Goal: Task Accomplishment & Management: Complete application form

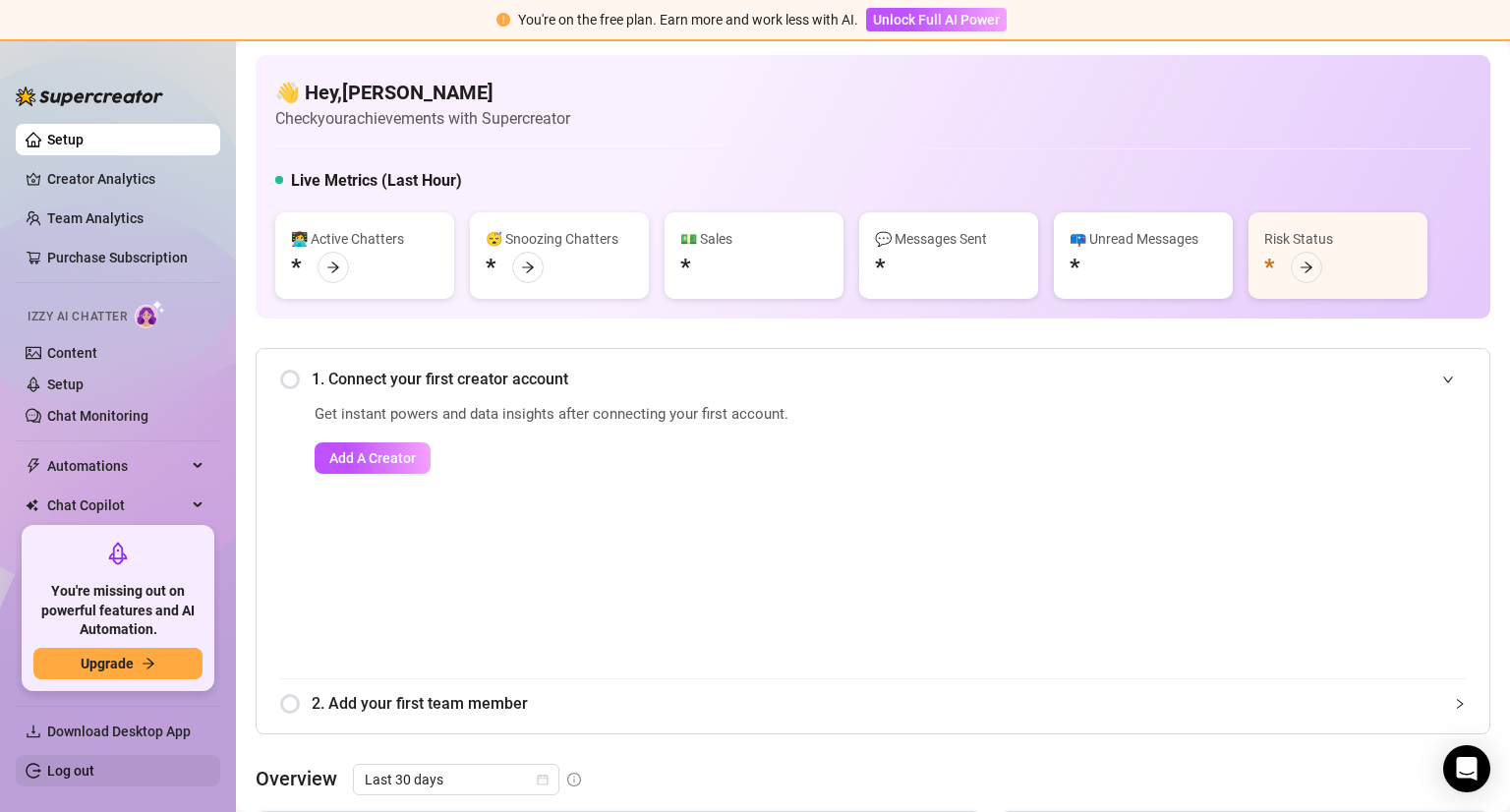
click at [48, 765] on link "Log out" at bounding box center [71, 771] width 47 height 16
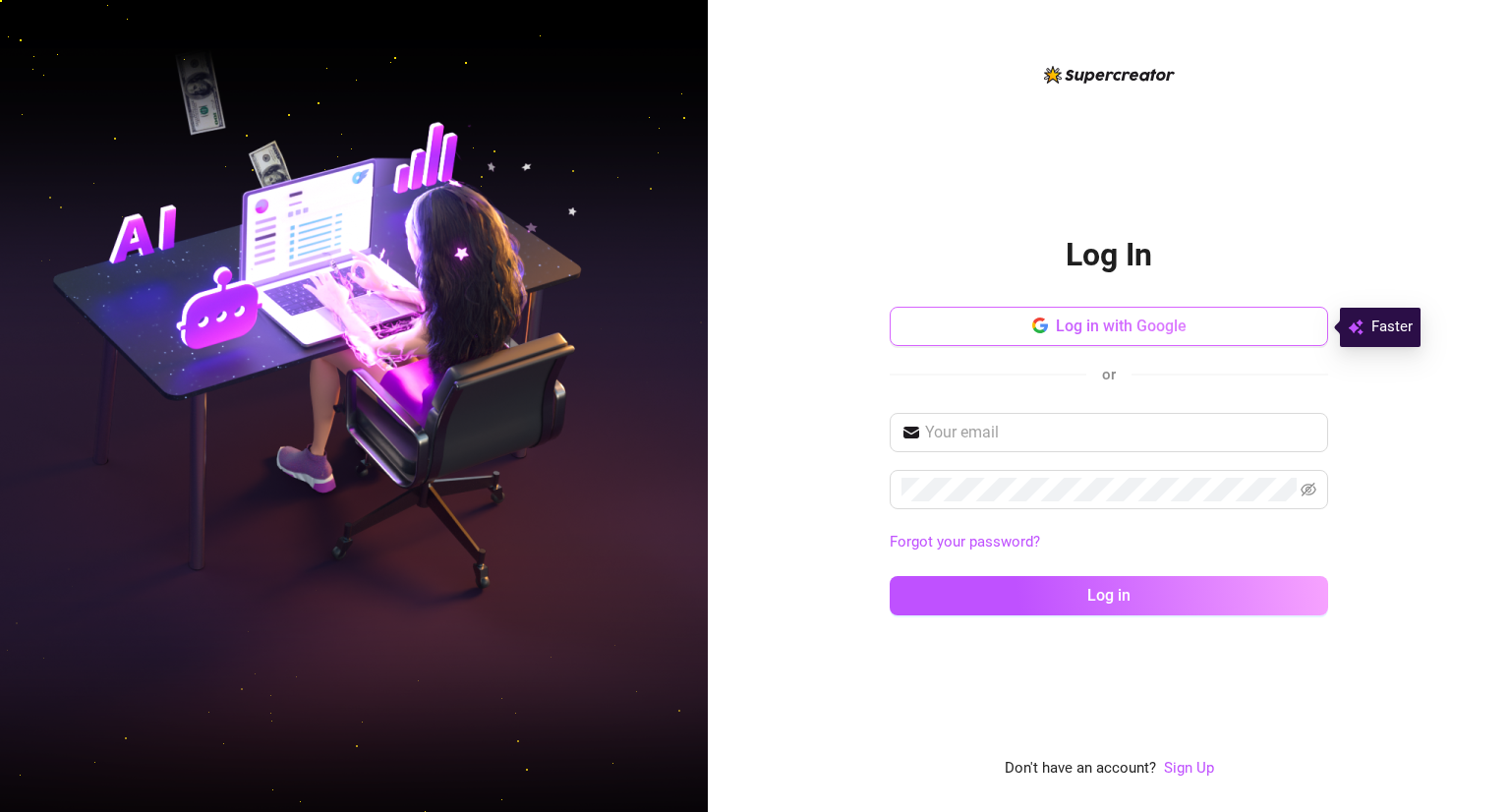
click at [1092, 317] on span "Log in with Google" at bounding box center [1121, 326] width 131 height 19
click at [1103, 326] on span "Log in with Google" at bounding box center [1121, 326] width 131 height 19
click at [1178, 764] on link "Sign Up" at bounding box center [1188, 768] width 50 height 18
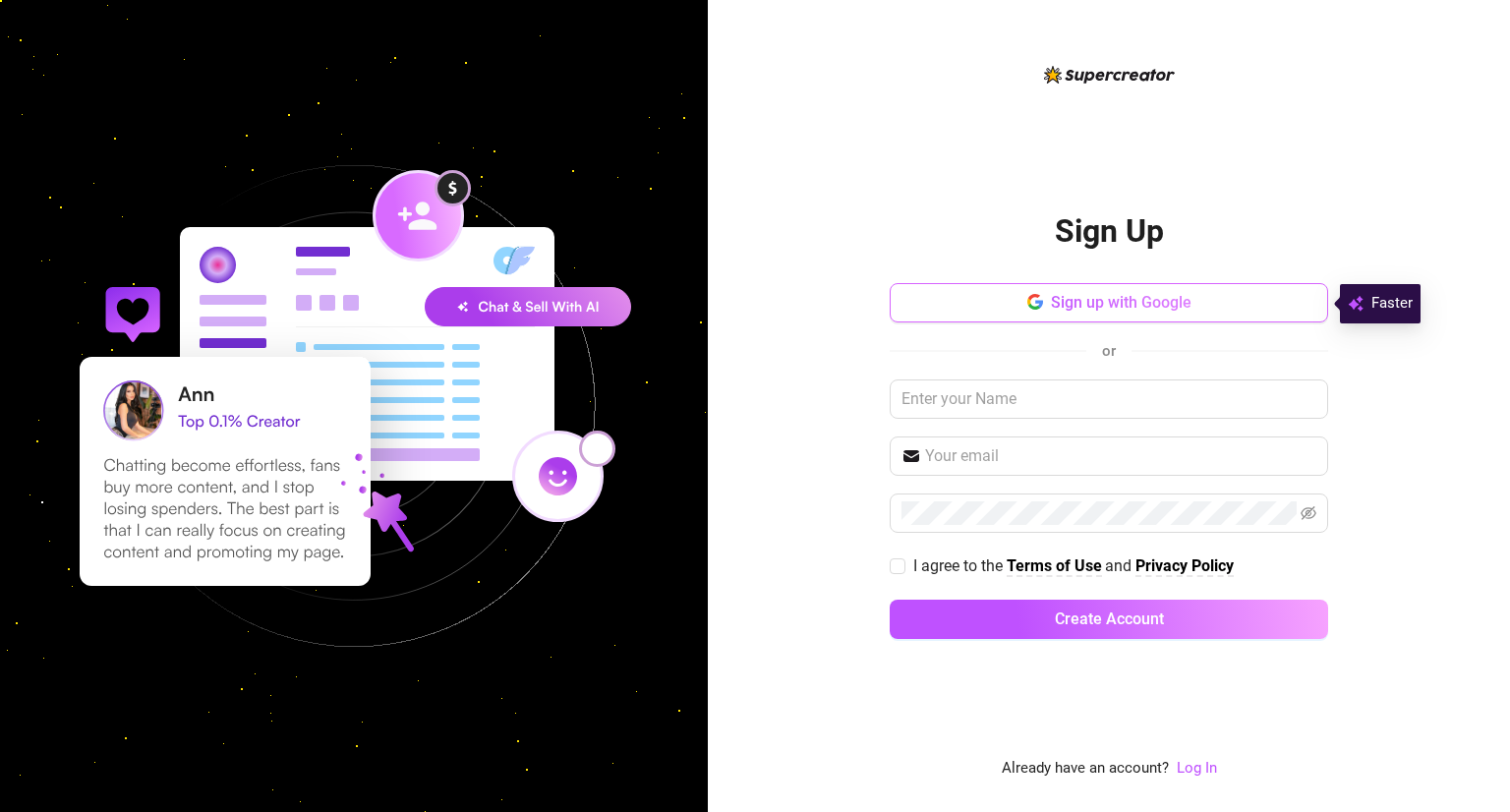
click at [1168, 299] on span "Sign up with Google" at bounding box center [1121, 302] width 141 height 19
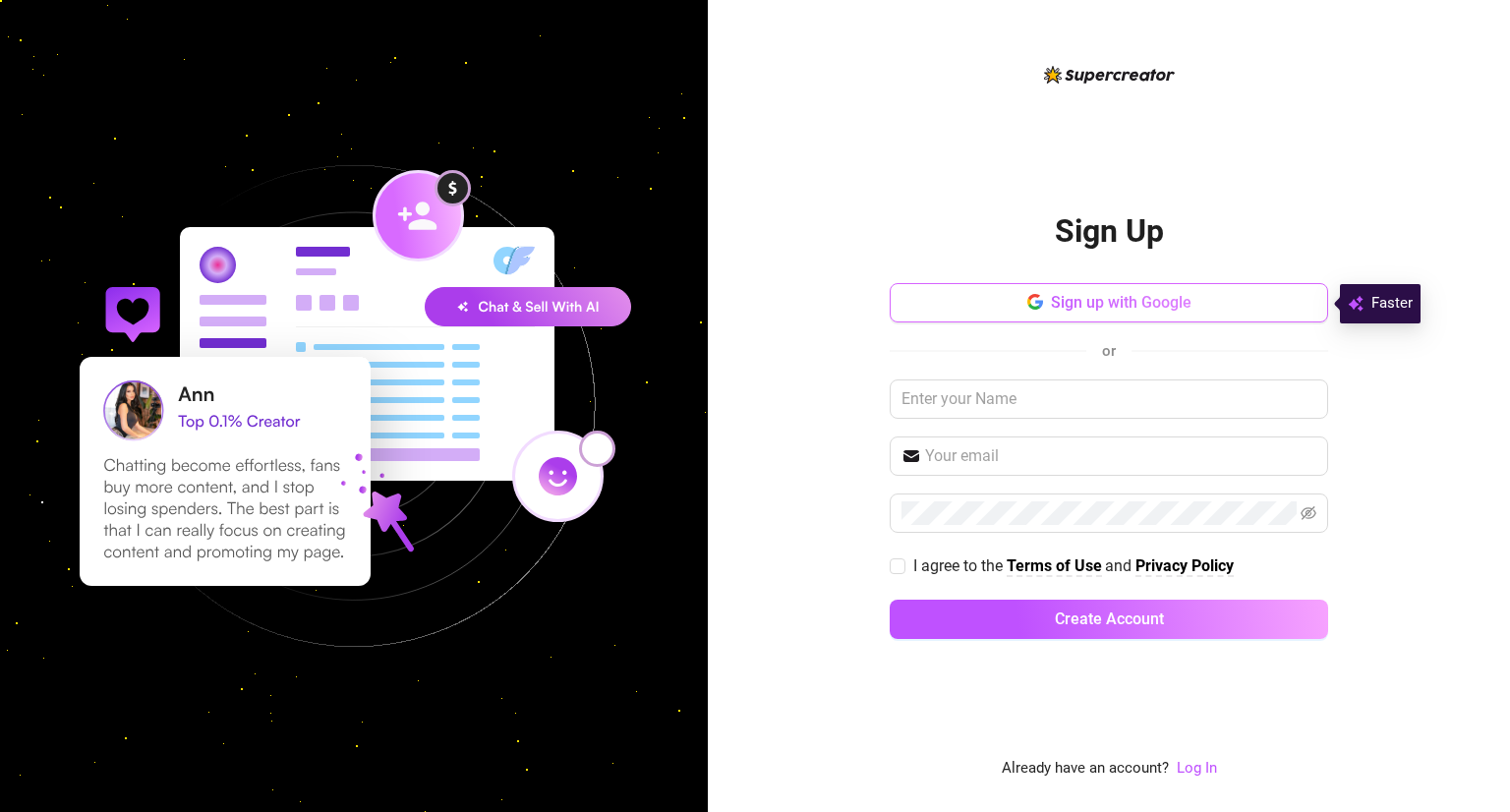
click at [1168, 299] on span "Sign up with Google" at bounding box center [1121, 302] width 141 height 19
click at [1032, 287] on button "Sign up with Google" at bounding box center [1108, 303] width 438 height 39
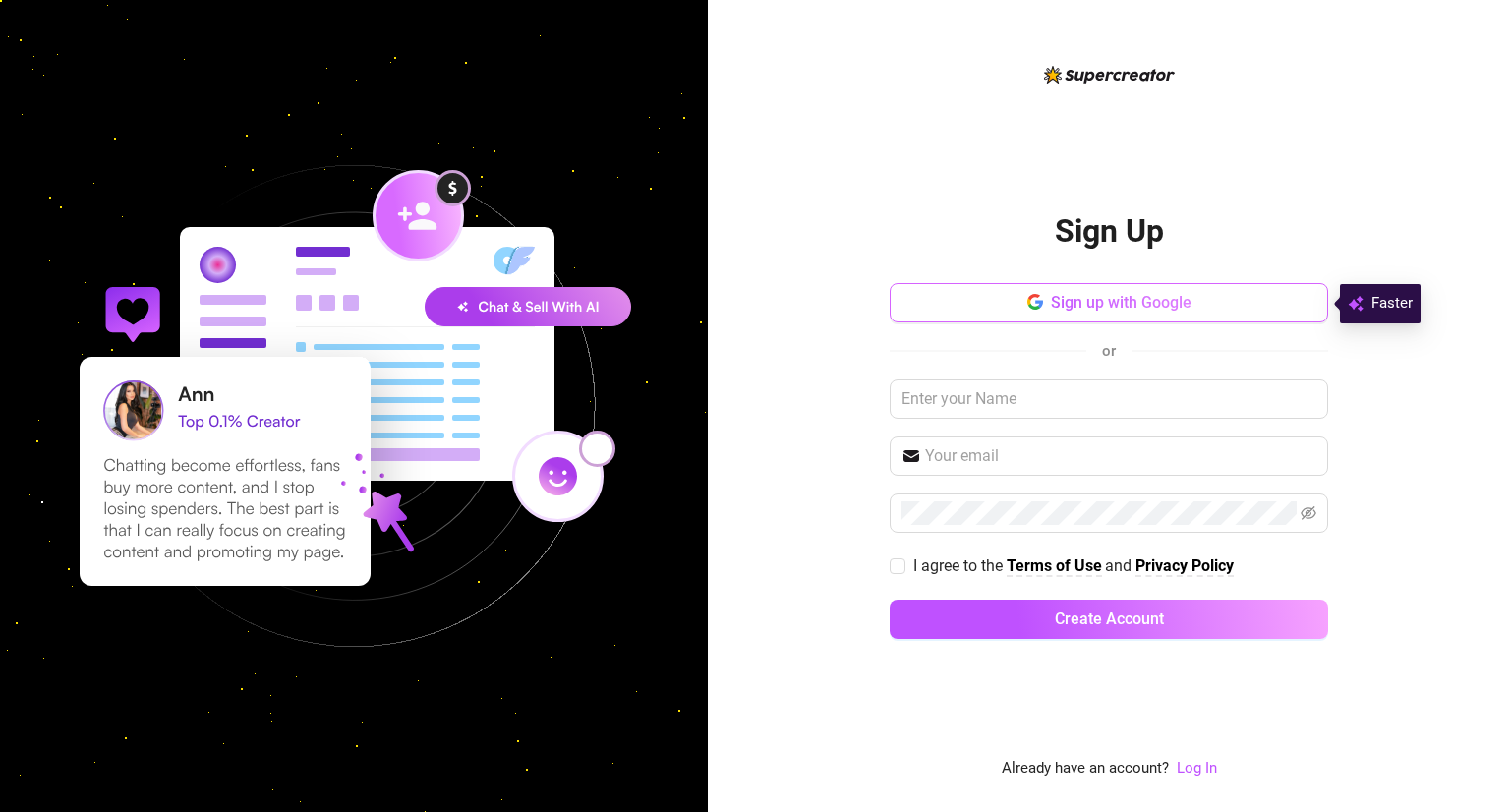
click at [1032, 287] on button "Sign up with Google" at bounding box center [1108, 303] width 438 height 39
click at [1011, 296] on button "Sign up with Google" at bounding box center [1108, 303] width 438 height 39
click at [1106, 302] on span "Sign up with Google" at bounding box center [1121, 302] width 141 height 19
click at [981, 306] on button "Sign up with Google" at bounding box center [1108, 303] width 438 height 39
